Goal: Check status

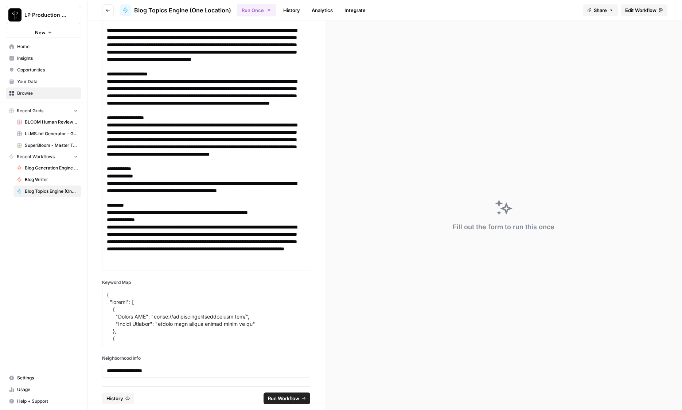
scroll to position [422, 0]
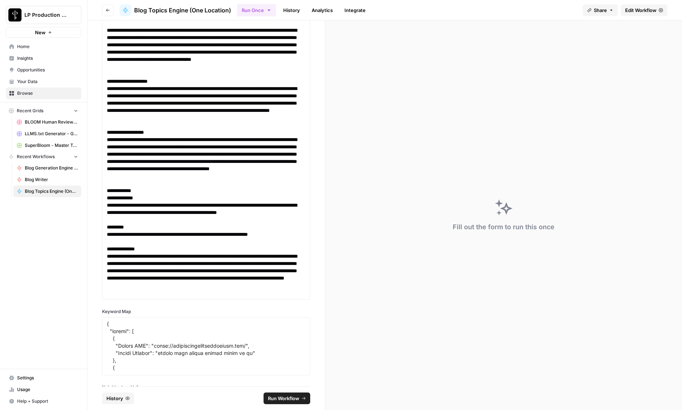
click at [288, 9] on link "History" at bounding box center [292, 10] width 26 height 12
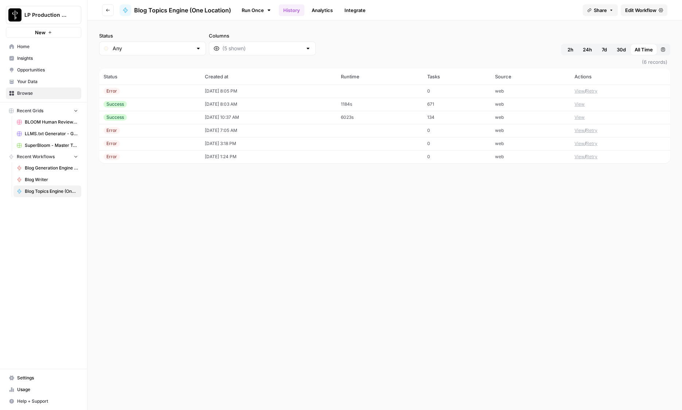
click at [579, 92] on button "View" at bounding box center [580, 91] width 10 height 7
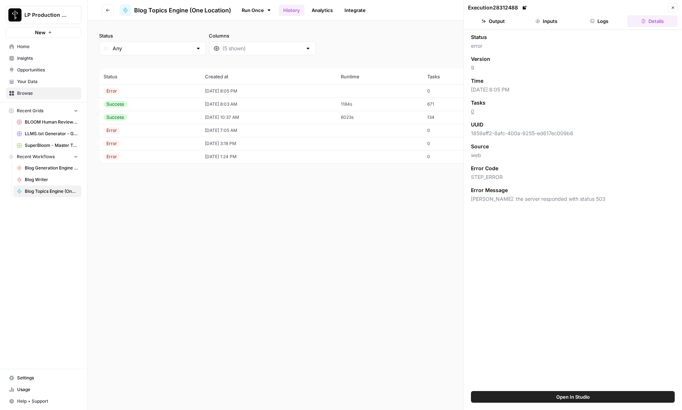
click at [514, 286] on div "Status error Version 9 Time [DATE] 8:05 PM Tasks 0 UUID 1859aff2-8afc-400a-9255…" at bounding box center [573, 210] width 218 height 361
click at [675, 8] on span "Close" at bounding box center [675, 8] width 0 height 0
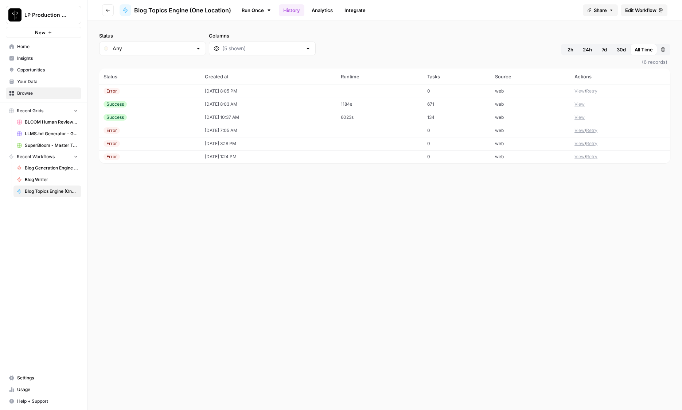
click at [465, 11] on div "Run Once History Analytics Integrate" at bounding box center [407, 10] width 340 height 14
